Goal: Use online tool/utility

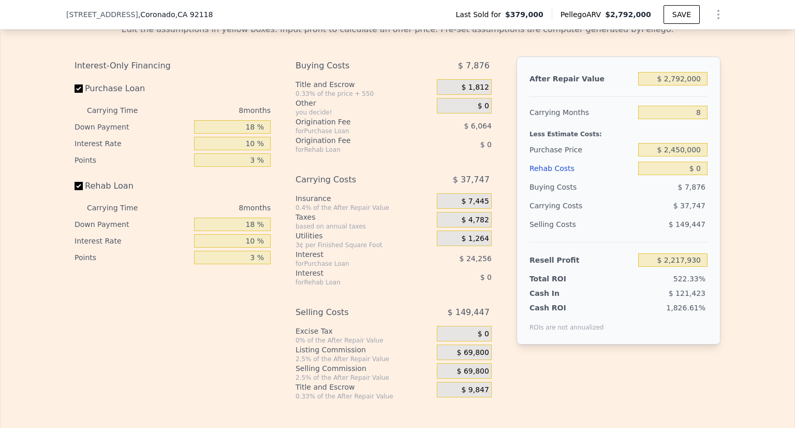
scroll to position [1584, 0]
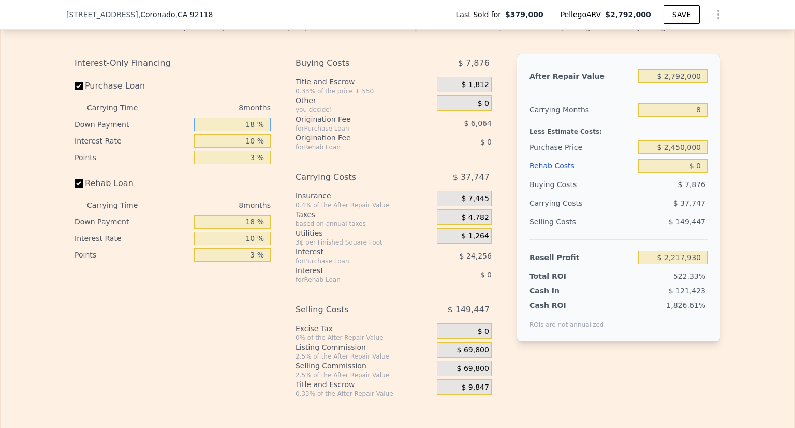
click at [250, 131] on input "18 %" at bounding box center [232, 124] width 77 height 13
click at [242, 131] on input "18 %" at bounding box center [232, 124] width 77 height 13
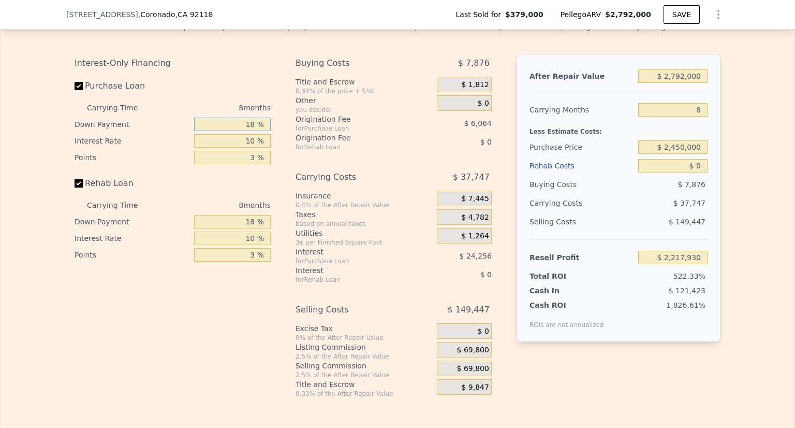
click at [242, 131] on input "18 %" at bounding box center [232, 124] width 77 height 13
type input "1 %"
type input "$ 2,210,730"
type input "18 %"
type input "$ 2,217,170"
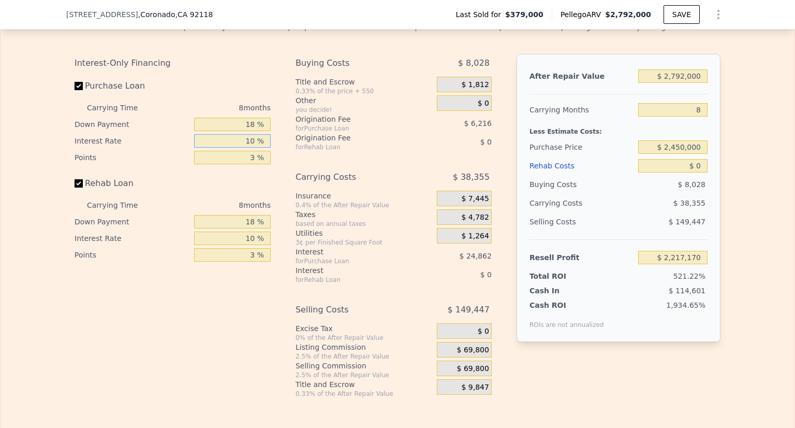
type input "1 %"
type input "$ 2,239,962"
type input "10 %"
type input "$ 2,221,314"
type input "3 %"
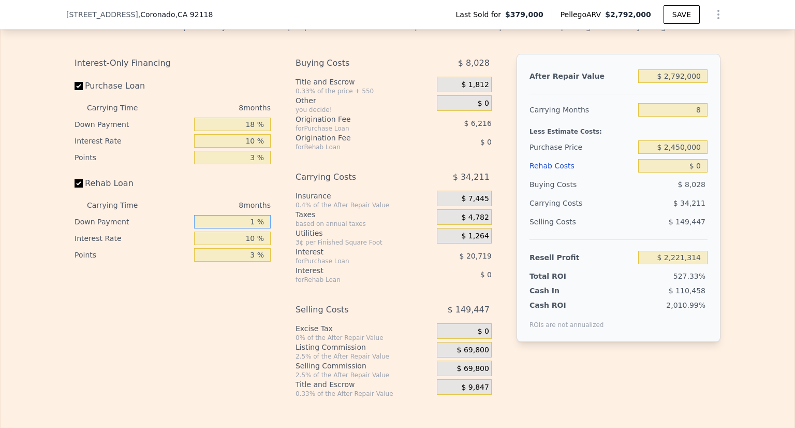
type input "18 %"
type input "10 %"
type input "3 %"
type input "$ 3"
type input "-$ 414,341"
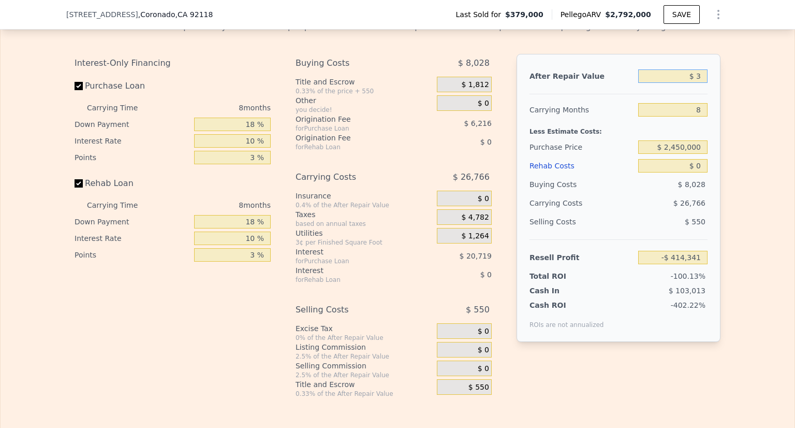
type input "$ 38"
type input "-$ 414,308"
type input "$ 380"
type input "-$ 413,986"
type input "$ 3,800"
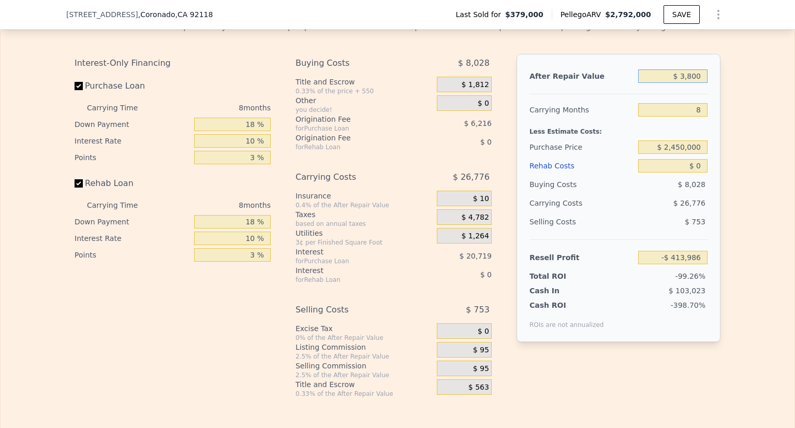
type input "-$ 410,757"
type input "$ 38,000"
type input "-$ 378,472"
type input "$ 380,000"
type input "-$ 55,622"
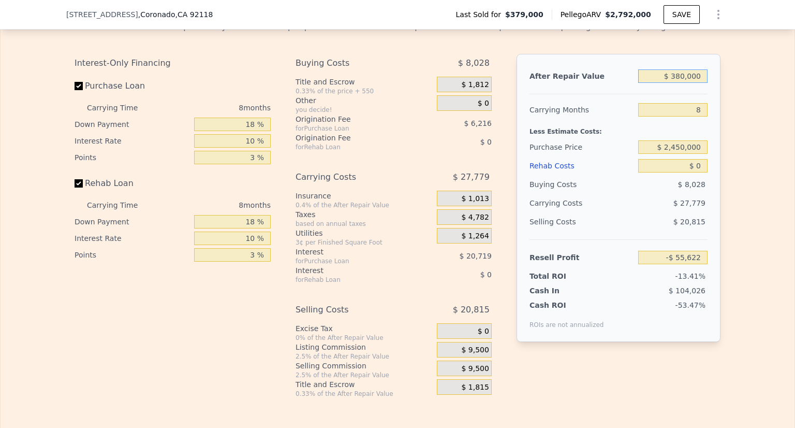
type input "$ 3,800,000"
type input "$ 3,172,869"
type input "$ 3,800,000"
type input "9"
type input "$ 3,168,256"
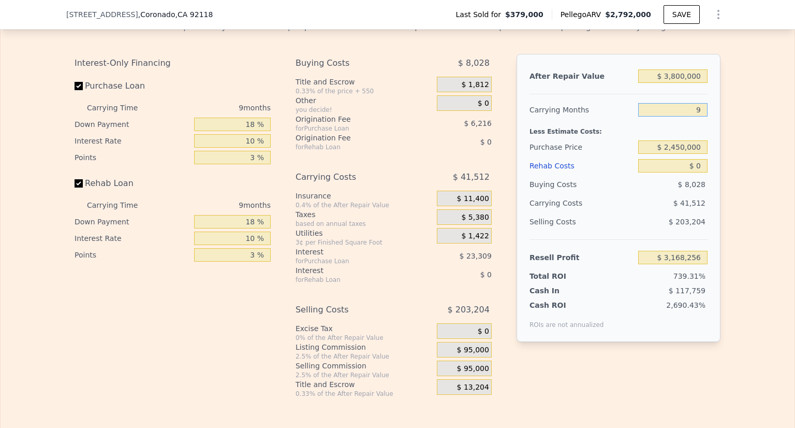
type input "9"
type input "$ 2,380,000"
type input "$ 1,004,720"
type input "$ 5"
type input "$ 1,004,715"
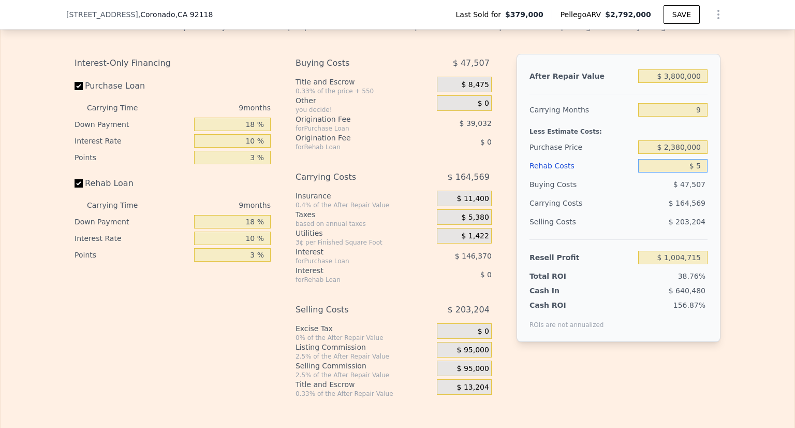
type input "$ 55"
type input "$ 1,004,664"
type input "$ 550"
type input "$ 1,004,125"
type input "$ 5,500"
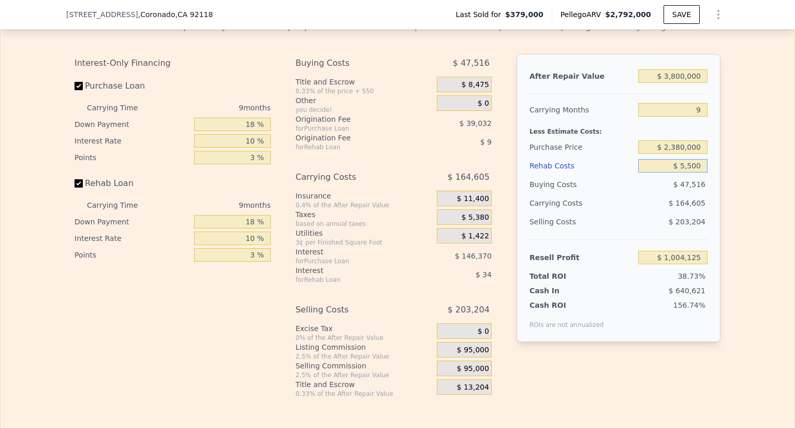
type input "$ 998,788"
type input "$ 55,000"
type input "$ 945,434"
type input "$ 550,000"
type input "$ 411,878"
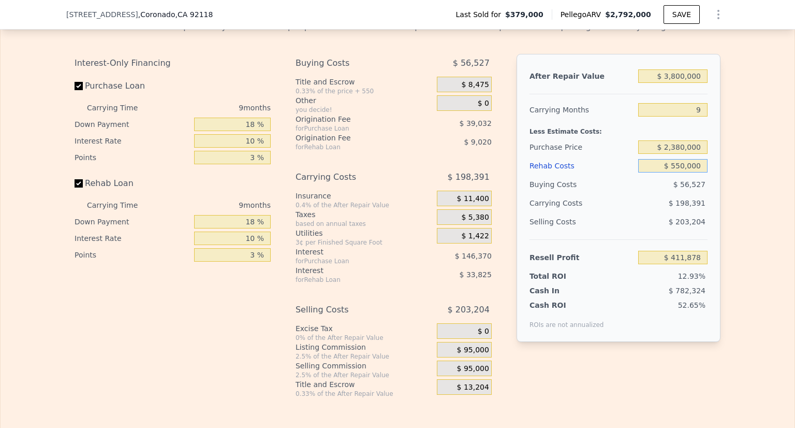
type input "$ 550,000"
click at [684, 83] on input "$ 3,800,000" at bounding box center [673, 75] width 69 height 13
type input "$ 4"
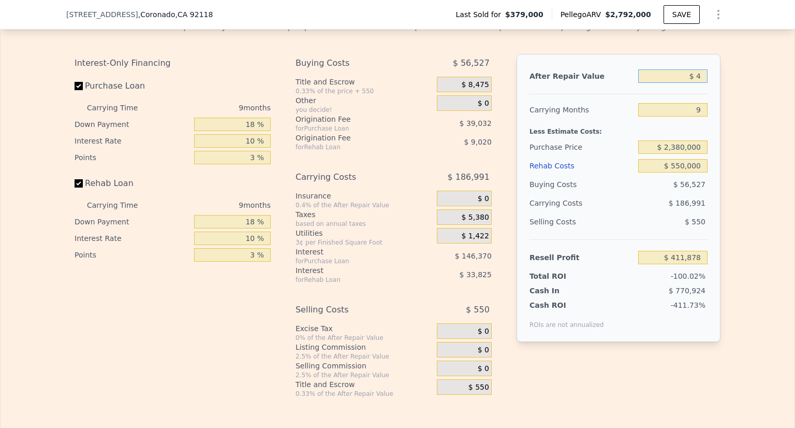
type input "-$ 3,174,064"
type input "$ 40"
type input "-$ 3,174,030"
type input "$ 400"
type input "-$ 3,173,690"
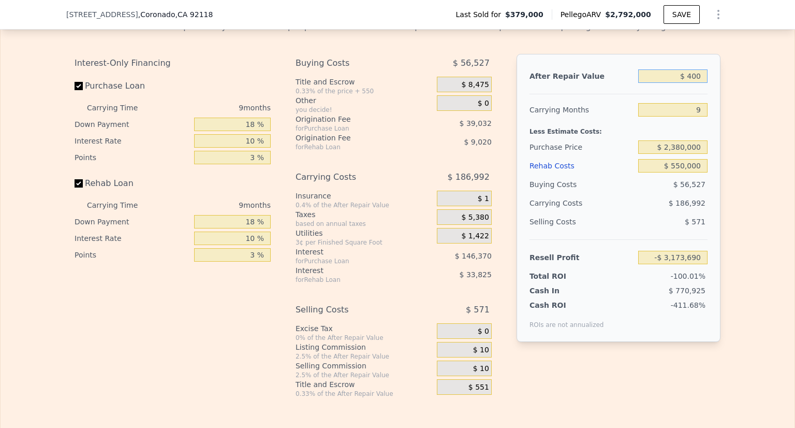
type input "$ 4,000"
type input "-$ 3,170,293"
type input "$ 40,000"
type input "-$ 3,136,321"
type input "$ 400,000"
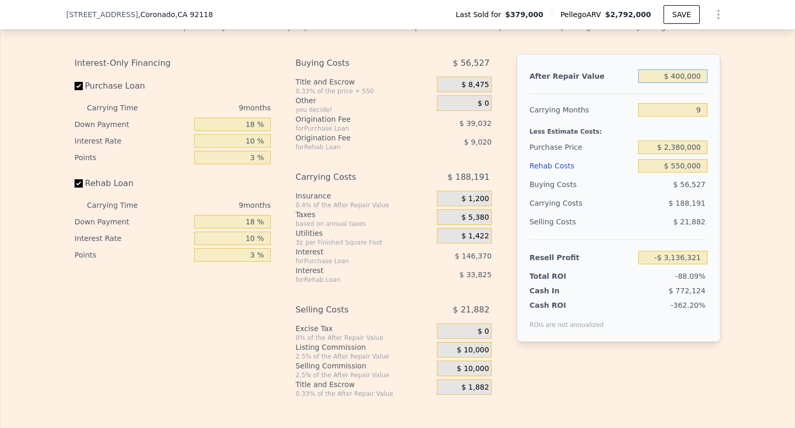
type input "-$ 2,796,600"
type input "$ 4,000,000"
type input "$ 600,612"
click at [656, 210] on div "$ 198,991" at bounding box center [653, 203] width 109 height 19
click at [400, 276] on div "Interest" at bounding box center [353, 270] width 115 height 10
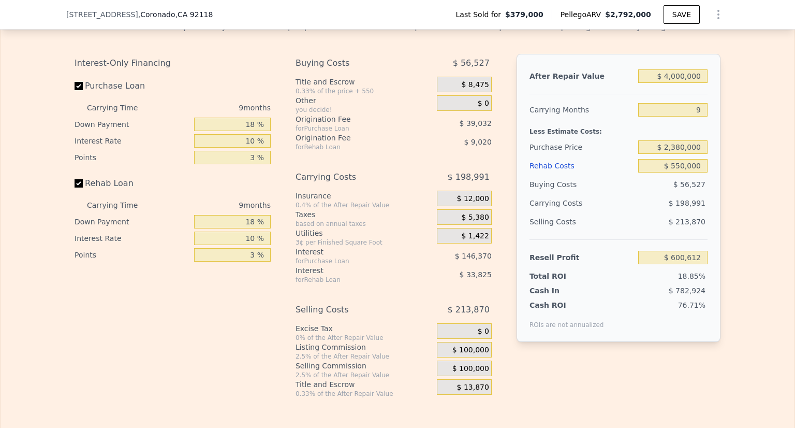
type input "$ 2,792,000"
type input "8"
type input "$ 0"
type input "$ 2,217,930"
